Goal: Navigation & Orientation: Find specific page/section

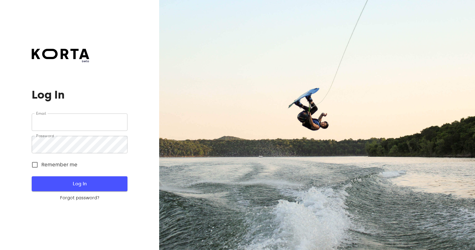
type input "[EMAIL_ADDRESS][DOMAIN_NAME]"
click at [81, 182] on span "Log In" at bounding box center [80, 184] width 76 height 8
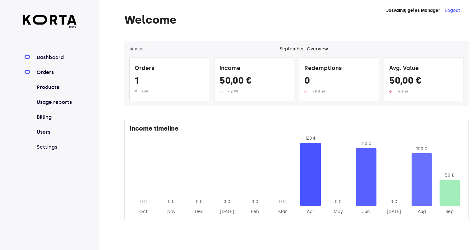
click at [49, 70] on link "Orders" at bounding box center [55, 72] width 41 height 7
